Goal: Navigation & Orientation: Find specific page/section

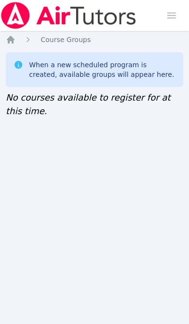
click at [9, 43] on icon "Breadcrumb" at bounding box center [11, 40] width 8 height 8
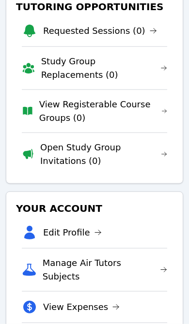
scroll to position [201, 0]
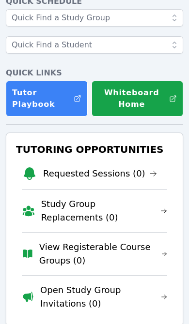
scroll to position [58, 0]
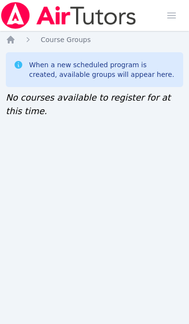
click at [12, 41] on icon "Breadcrumb" at bounding box center [11, 40] width 8 height 8
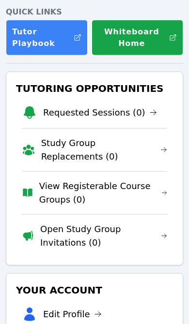
scroll to position [112, 0]
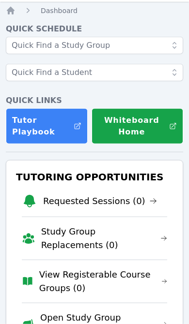
scroll to position [27, 0]
